Goal: Task Accomplishment & Management: Use online tool/utility

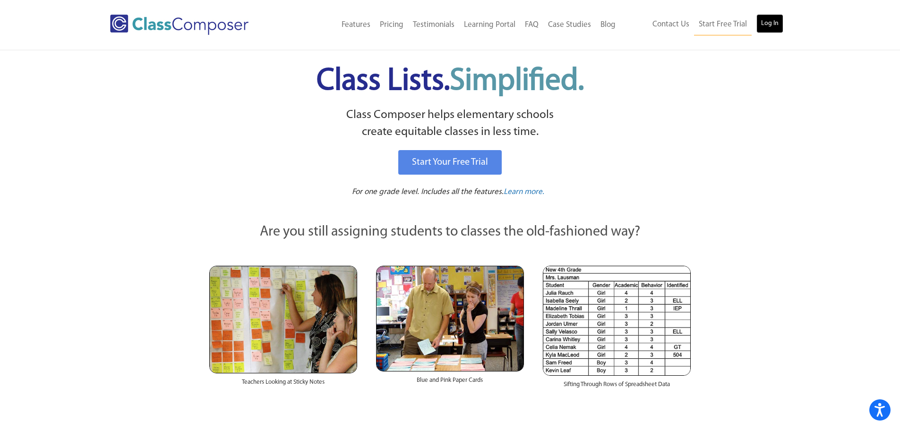
click at [767, 27] on link "Log In" at bounding box center [769, 23] width 27 height 19
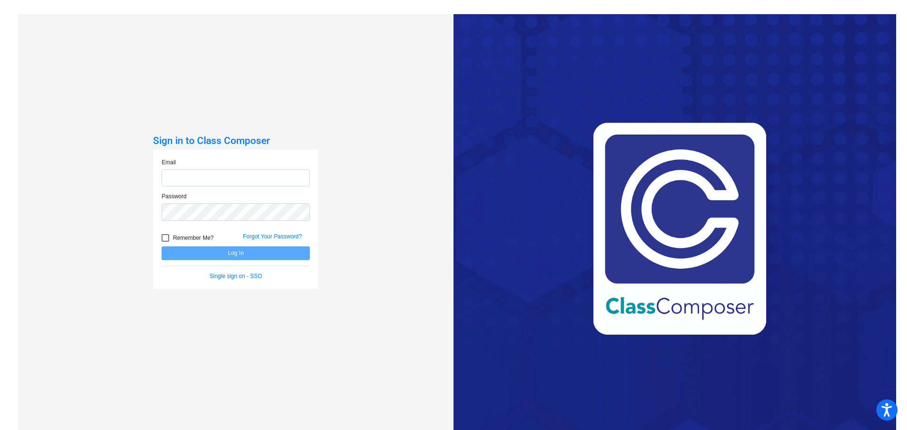
type input "[EMAIL_ADDRESS][DOMAIN_NAME]"
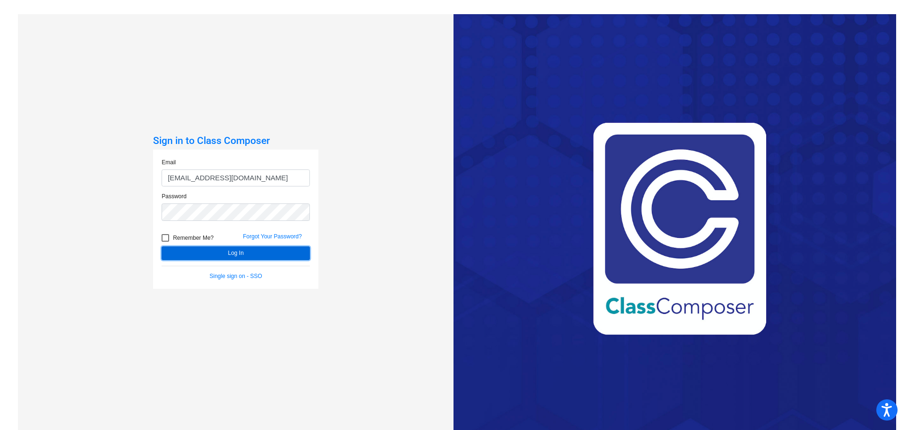
click at [238, 252] on button "Log In" at bounding box center [236, 254] width 148 height 14
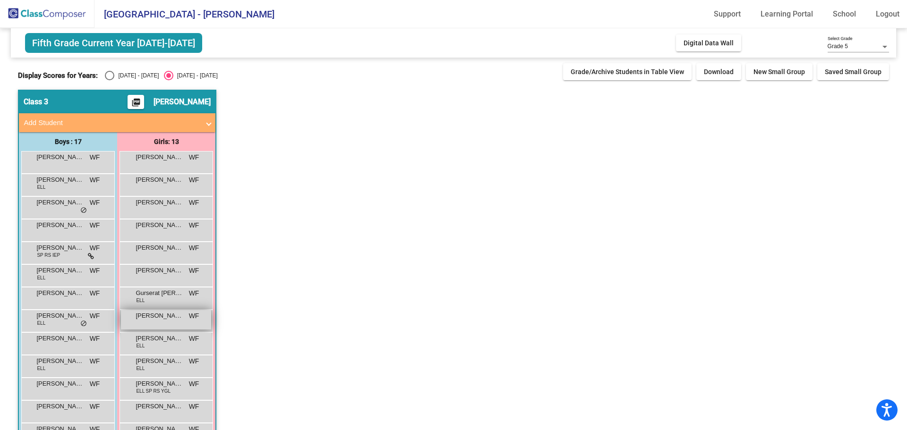
click at [157, 319] on span "Kahealani-Enna Candia" at bounding box center [159, 315] width 47 height 9
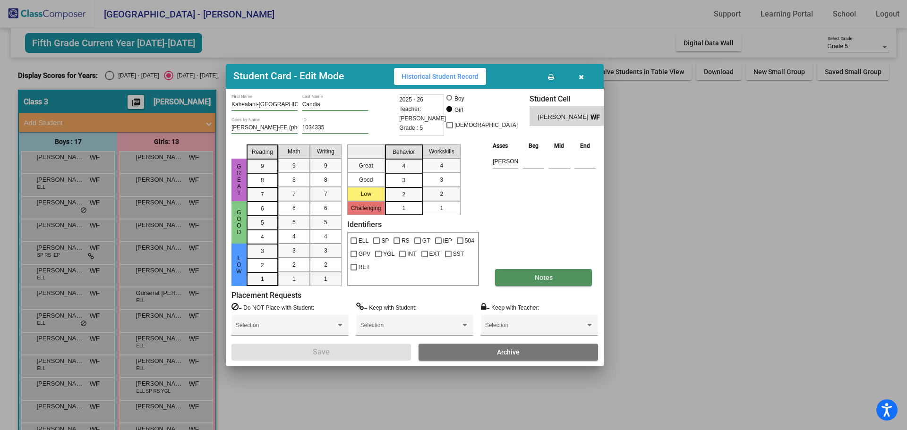
click at [537, 281] on span "Notes" at bounding box center [544, 278] width 18 height 8
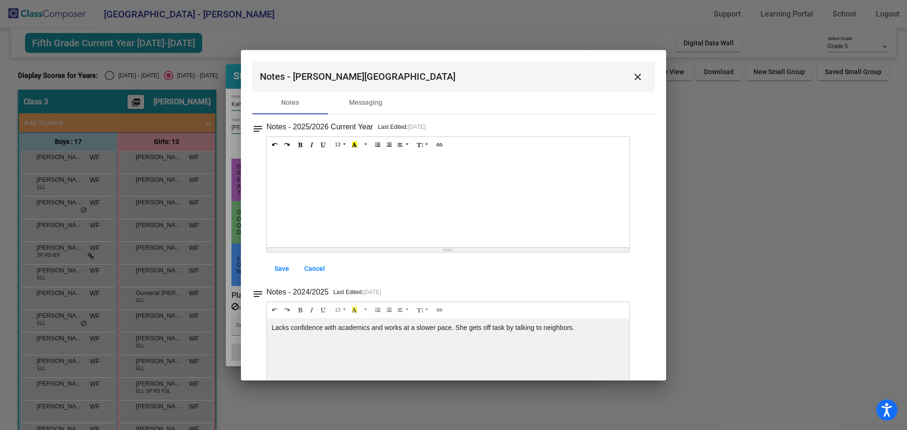
scroll to position [4, 0]
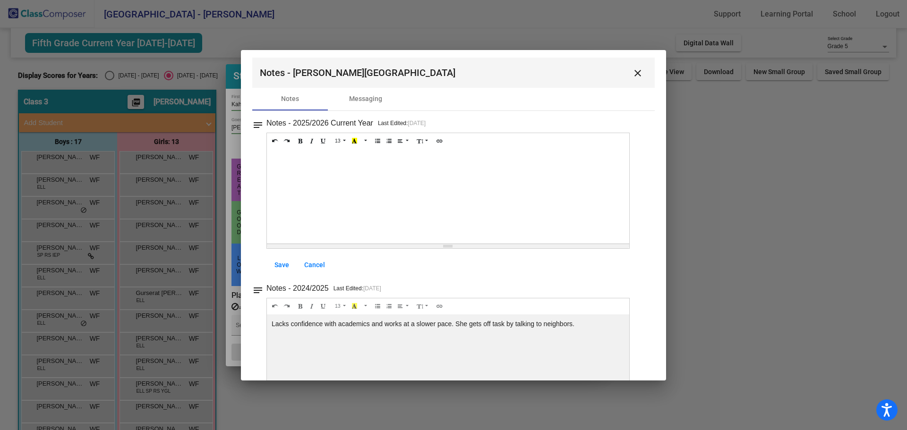
click at [633, 74] on mat-icon "close" at bounding box center [637, 73] width 11 height 11
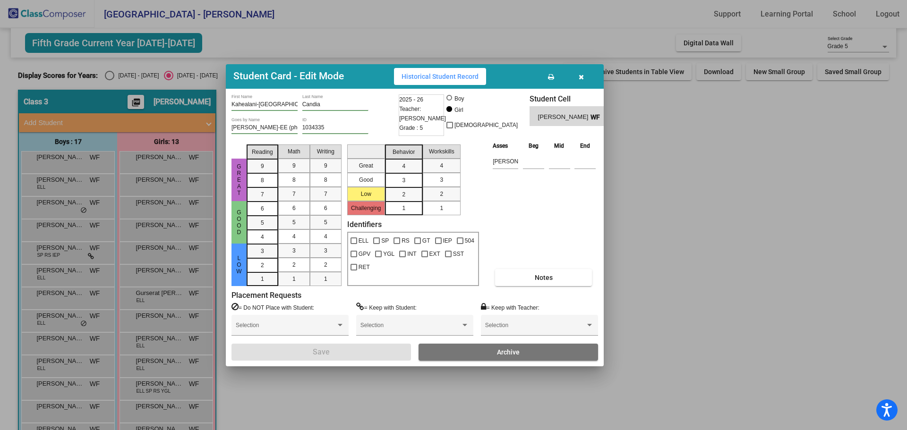
click at [549, 208] on div "Asses Beg Mid End ORR Notes" at bounding box center [544, 213] width 108 height 145
click at [581, 77] on icon "button" at bounding box center [581, 77] width 5 height 7
